Goal: Information Seeking & Learning: Learn about a topic

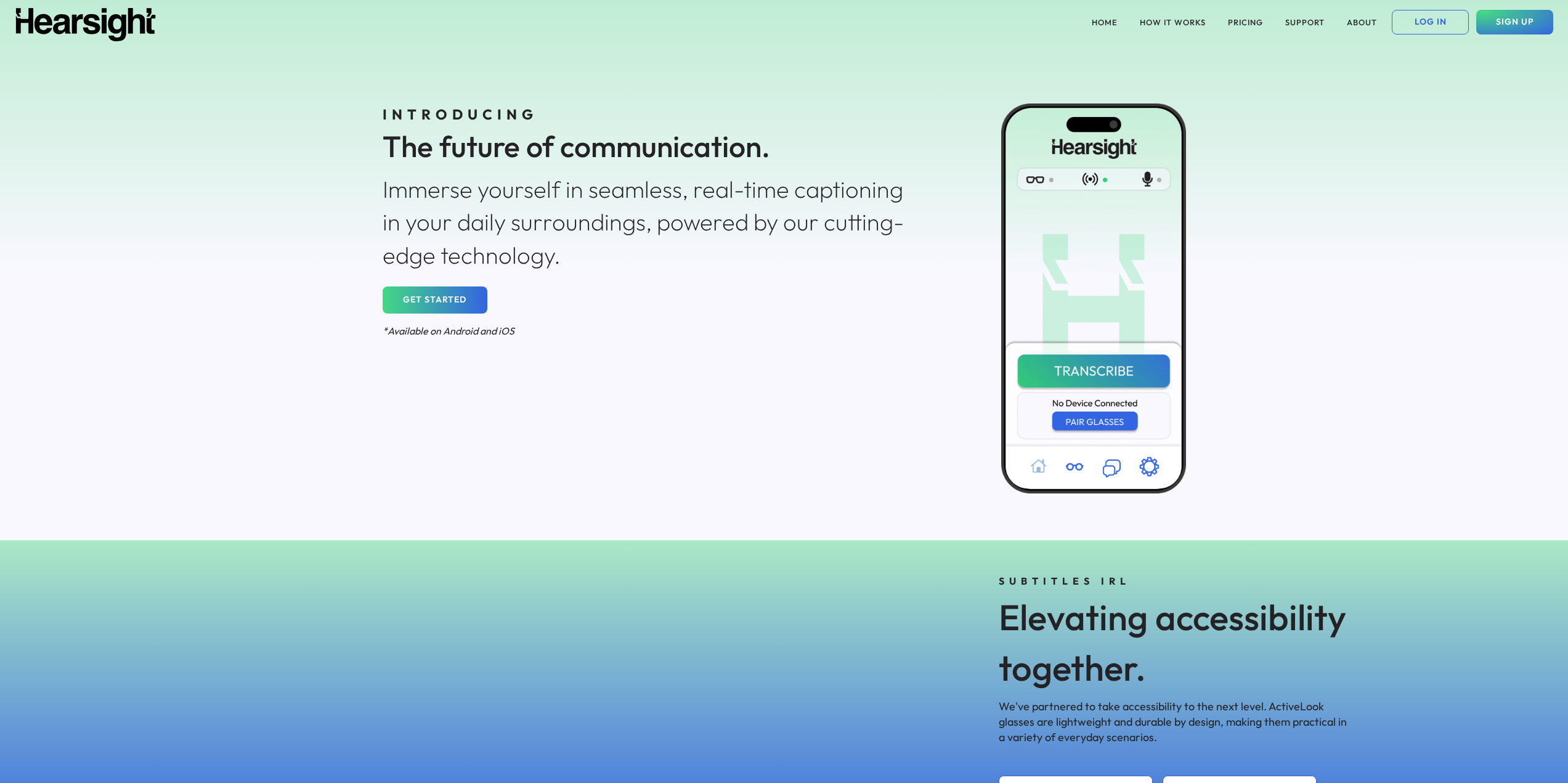
click at [873, 293] on div "INTRODUCING The future of communication. Immerse yourself in seamless, real-tim…" at bounding box center [650, 222] width 555 height 258
click at [493, 185] on div "Immerse yourself in seamless, real-time captioning in your daily surroundings, …" at bounding box center [650, 222] width 535 height 99
click at [305, 158] on div "HOME HOW IT WORKS PRICING SUPPORT ABOUT LOG IN SIGN UP INTRODUCING The future o…" at bounding box center [784, 270] width 1568 height 540
click at [934, 189] on div "INTRODUCING The future of communication. Immerse yourself in seamless, real-tim…" at bounding box center [784, 292] width 887 height 496
click at [868, 348] on div "INTRODUCING The future of communication. Immerse yourself in seamless, real-tim…" at bounding box center [650, 222] width 555 height 258
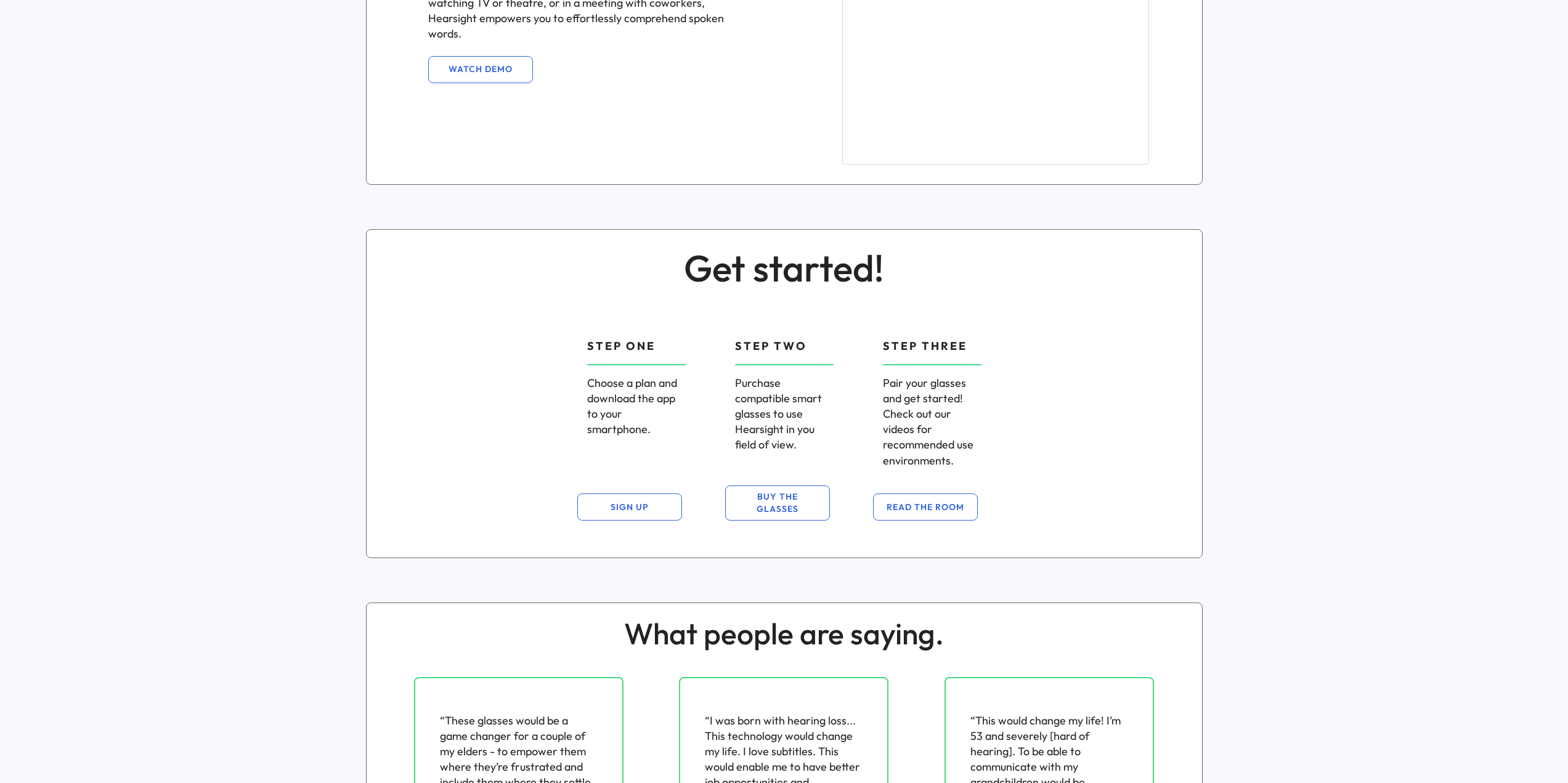
scroll to position [413, 0]
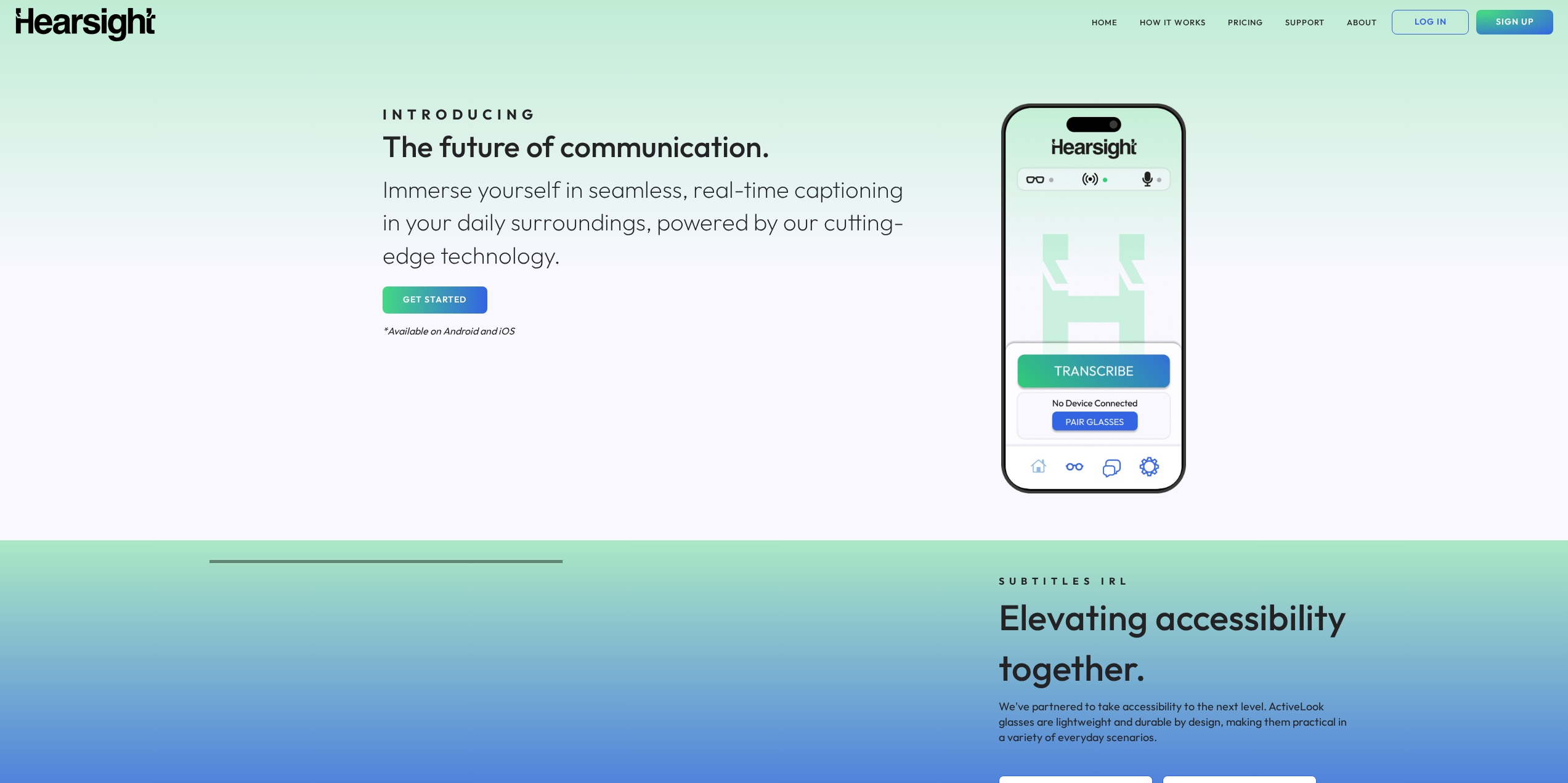
scroll to position [305, 0]
